Goal: Obtain resource: Download file/media

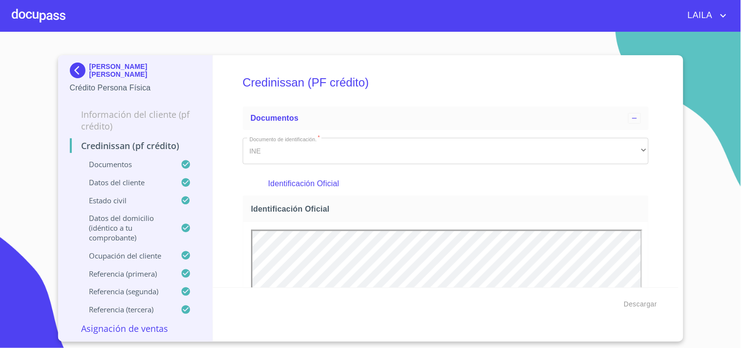
click at [81, 70] on img at bounding box center [80, 70] width 20 height 16
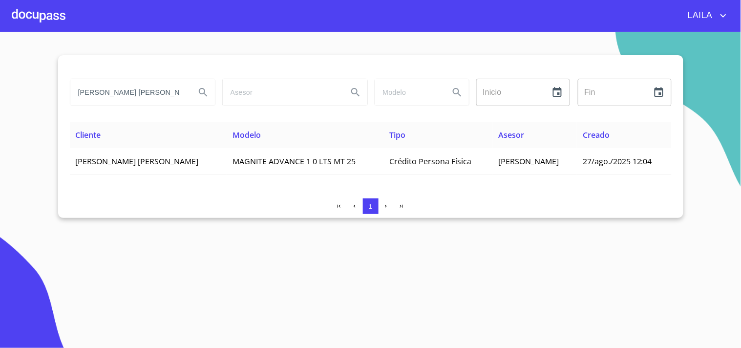
click at [145, 83] on input "[PERSON_NAME] [PERSON_NAME]" at bounding box center [128, 92] width 117 height 26
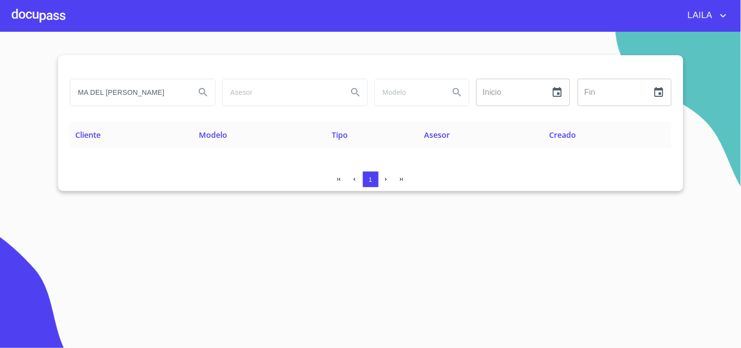
click at [90, 91] on input "MA DEL [PERSON_NAME]" at bounding box center [128, 92] width 117 height 26
type input "MA. DEL [PERSON_NAME]"
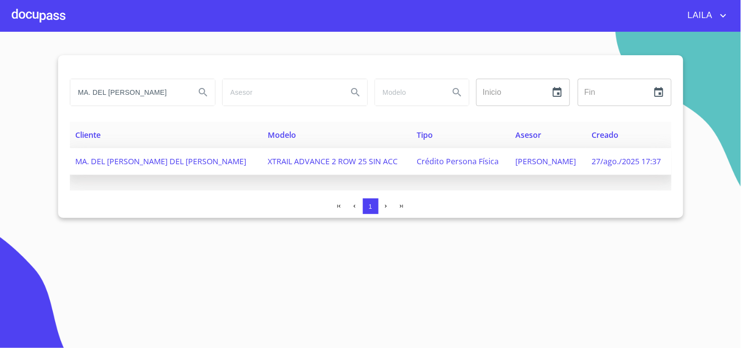
click at [132, 152] on td "MA. DEL [PERSON_NAME] DEL [PERSON_NAME]" at bounding box center [166, 161] width 192 height 27
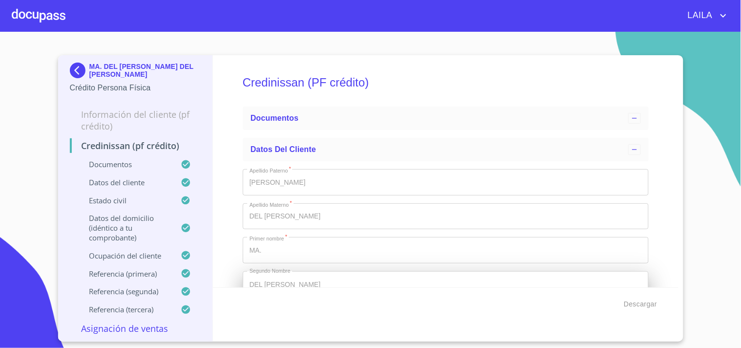
type input "1 de may. de 1988"
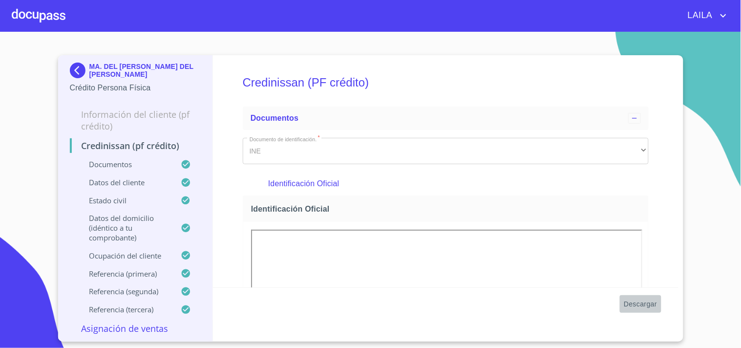
click at [638, 303] on span "Descargar" at bounding box center [639, 304] width 33 height 12
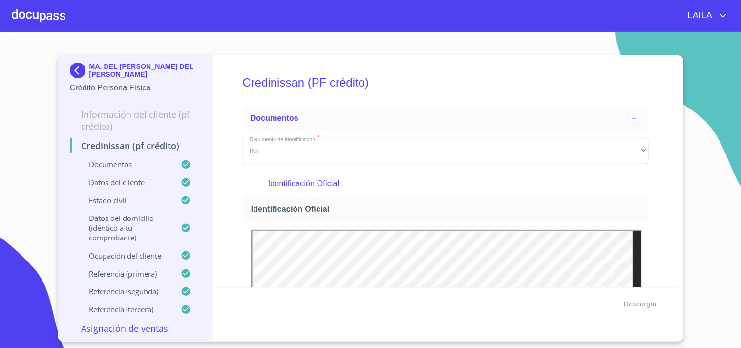
click at [74, 62] on img at bounding box center [80, 70] width 20 height 16
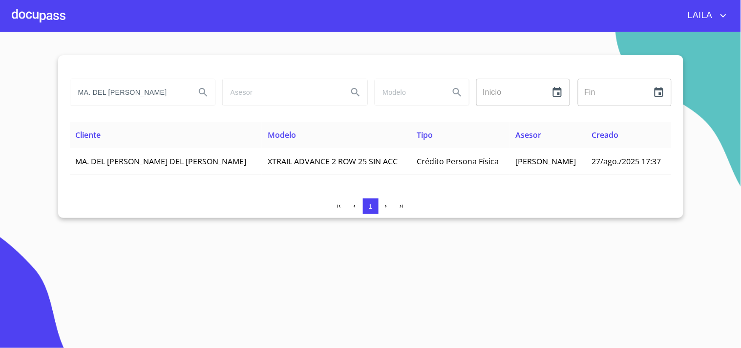
click at [147, 93] on input "MA. DEL [PERSON_NAME]" at bounding box center [128, 92] width 117 height 26
click at [148, 93] on input "MA. DEL [PERSON_NAME]" at bounding box center [128, 92] width 117 height 26
type input "[PERSON_NAME]"
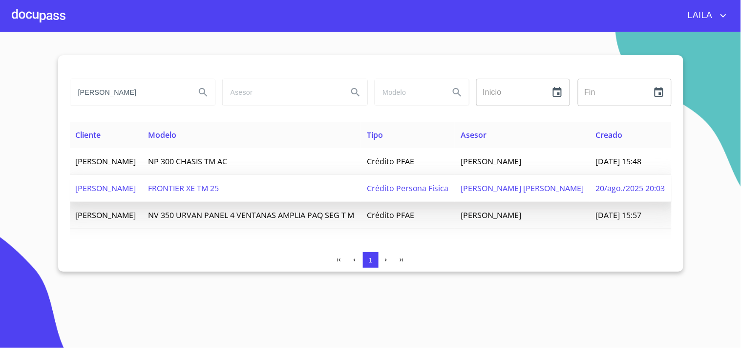
click at [136, 193] on span "[PERSON_NAME]" at bounding box center [106, 188] width 61 height 11
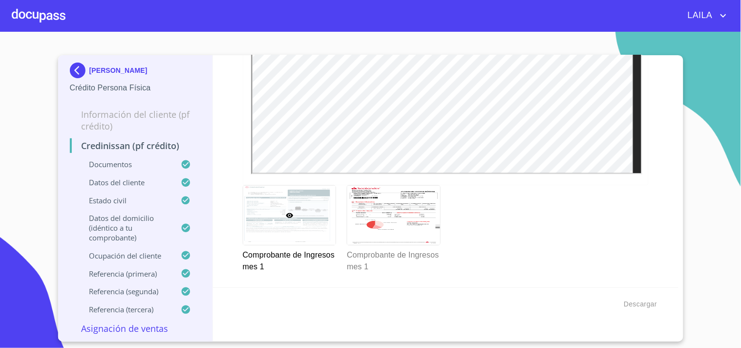
scroll to position [1302, 0]
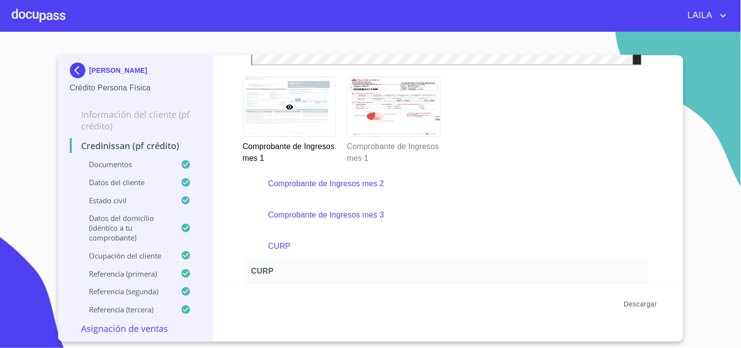
click at [638, 298] on span "Descargar" at bounding box center [639, 304] width 33 height 12
click at [76, 69] on img at bounding box center [80, 70] width 20 height 16
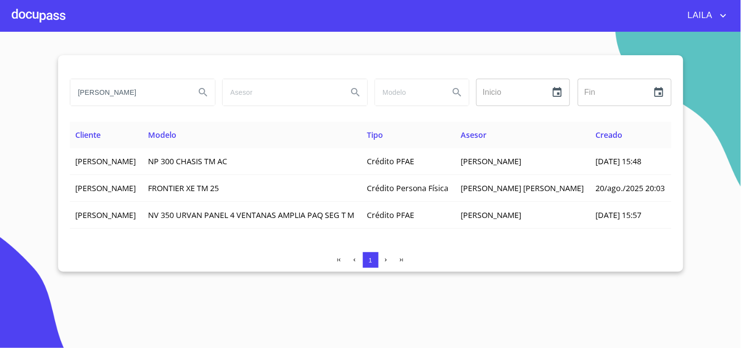
click at [165, 94] on input "[PERSON_NAME]" at bounding box center [128, 92] width 117 height 26
type input "[PERSON_NAME]"
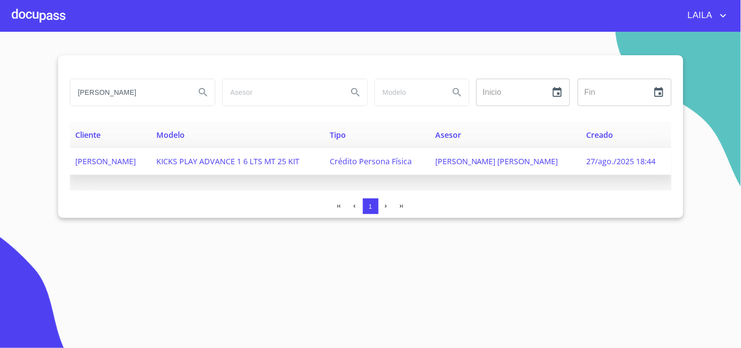
click at [151, 164] on td "[PERSON_NAME]" at bounding box center [110, 161] width 81 height 27
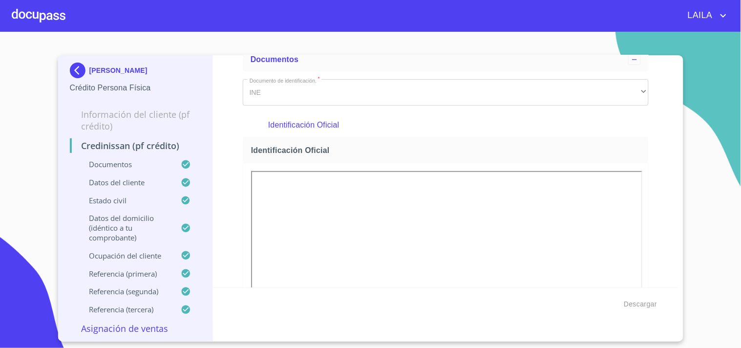
scroll to position [163, 0]
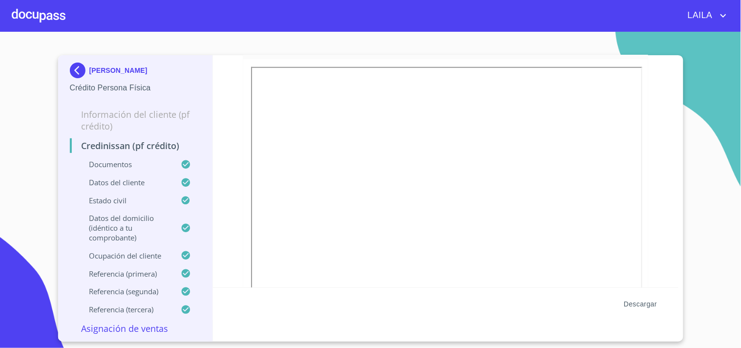
click at [637, 301] on span "Descargar" at bounding box center [639, 304] width 33 height 12
click at [88, 64] on img at bounding box center [80, 70] width 20 height 16
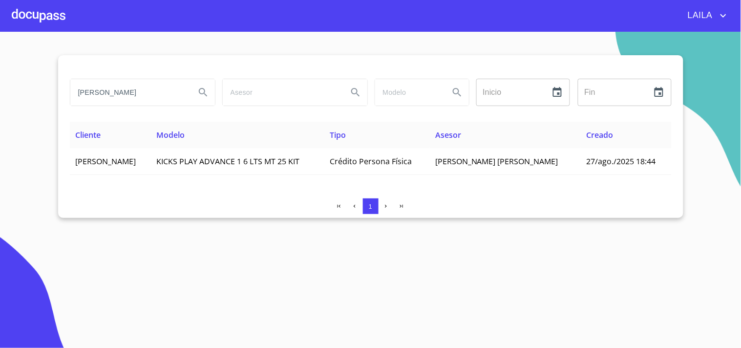
click at [145, 86] on input "[PERSON_NAME]" at bounding box center [128, 92] width 117 height 26
type input "[PERSON_NAME]"
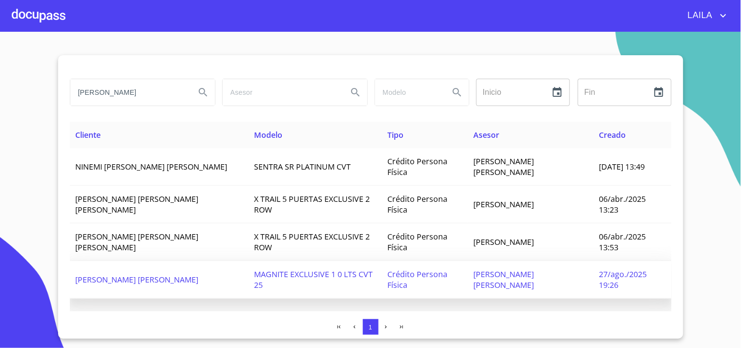
click at [150, 279] on span "[PERSON_NAME] [PERSON_NAME]" at bounding box center [137, 279] width 123 height 11
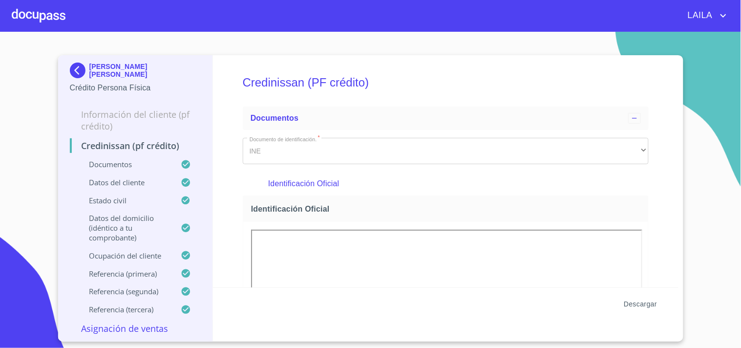
click at [643, 303] on span "Descargar" at bounding box center [639, 304] width 33 height 12
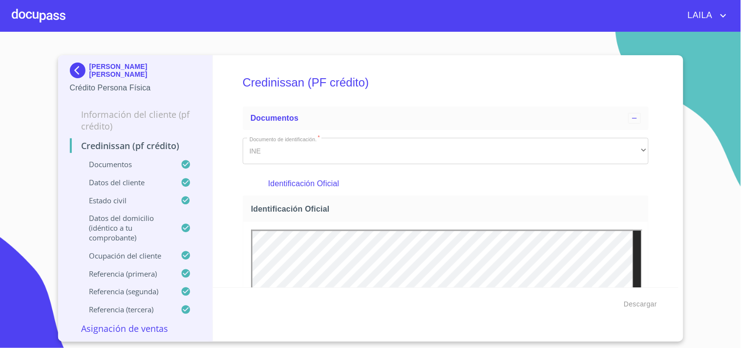
click at [79, 68] on img at bounding box center [80, 70] width 20 height 16
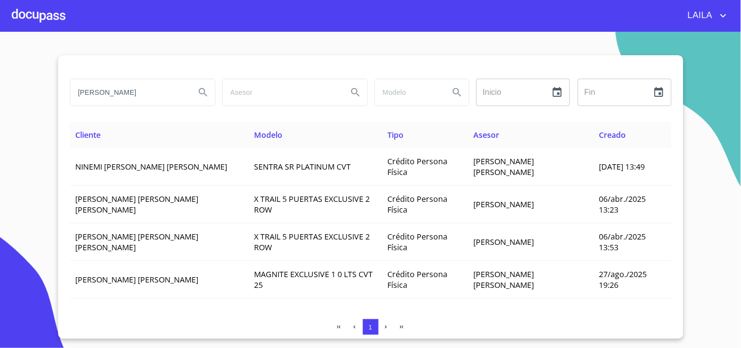
click at [120, 94] on input "[PERSON_NAME]" at bounding box center [128, 92] width 117 height 26
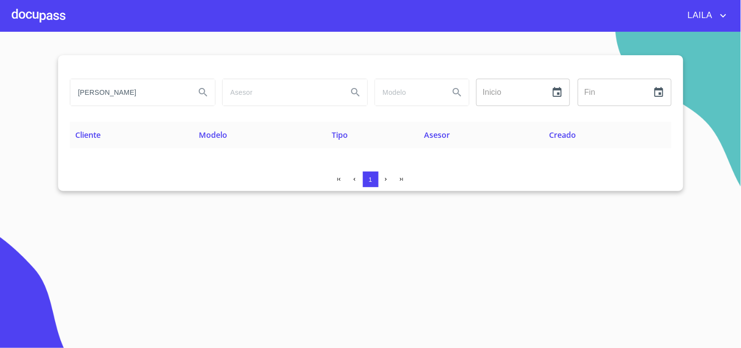
click at [120, 94] on input "CRISTHIAN NORBERTO" at bounding box center [128, 92] width 117 height 26
click at [120, 94] on input "CRISTIAN NORBERTO" at bounding box center [128, 92] width 117 height 26
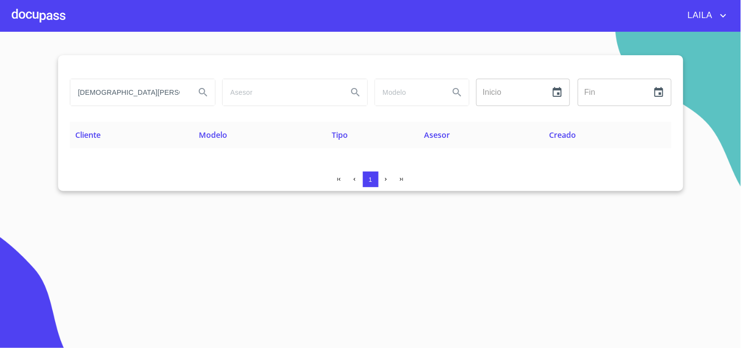
click at [120, 94] on input "CRISTIAN NORBERTO" at bounding box center [128, 92] width 117 height 26
type input "GONZALEZ BERNAL"
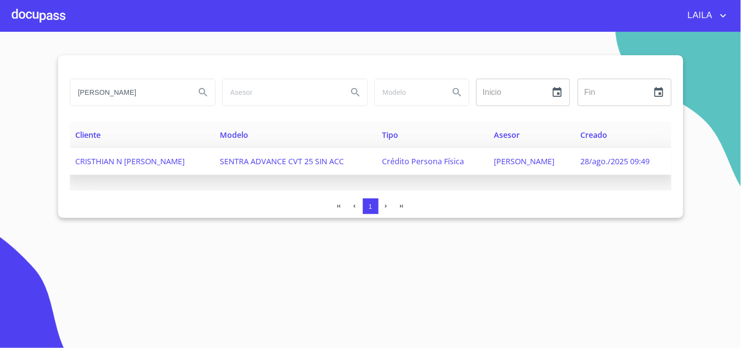
click at [159, 158] on span "CRISTHIAN N ORBERTO GONZALEZ BERNAL" at bounding box center [130, 161] width 109 height 11
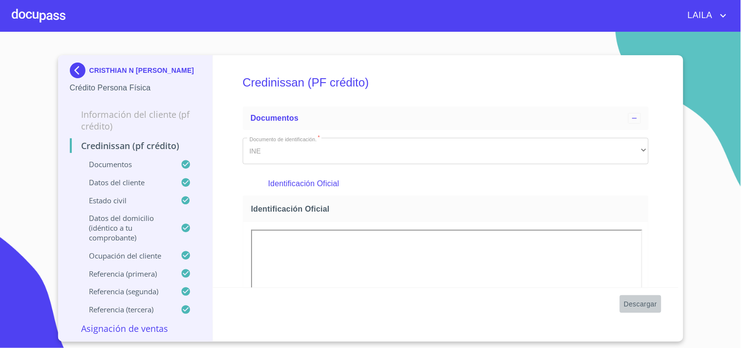
click at [651, 303] on span "Descargar" at bounding box center [639, 304] width 33 height 12
